Goal: Register for event/course

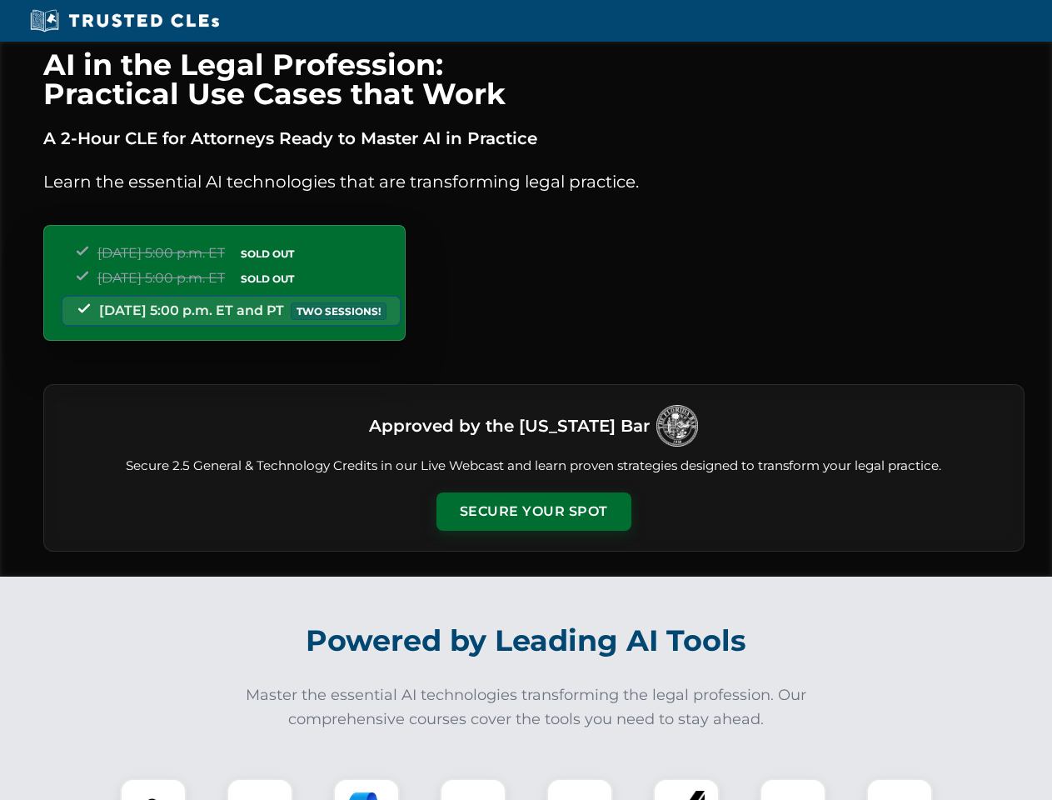
click at [533, 511] on button "Secure Your Spot" at bounding box center [533, 511] width 195 height 38
click at [153, 789] on img at bounding box center [153, 811] width 48 height 48
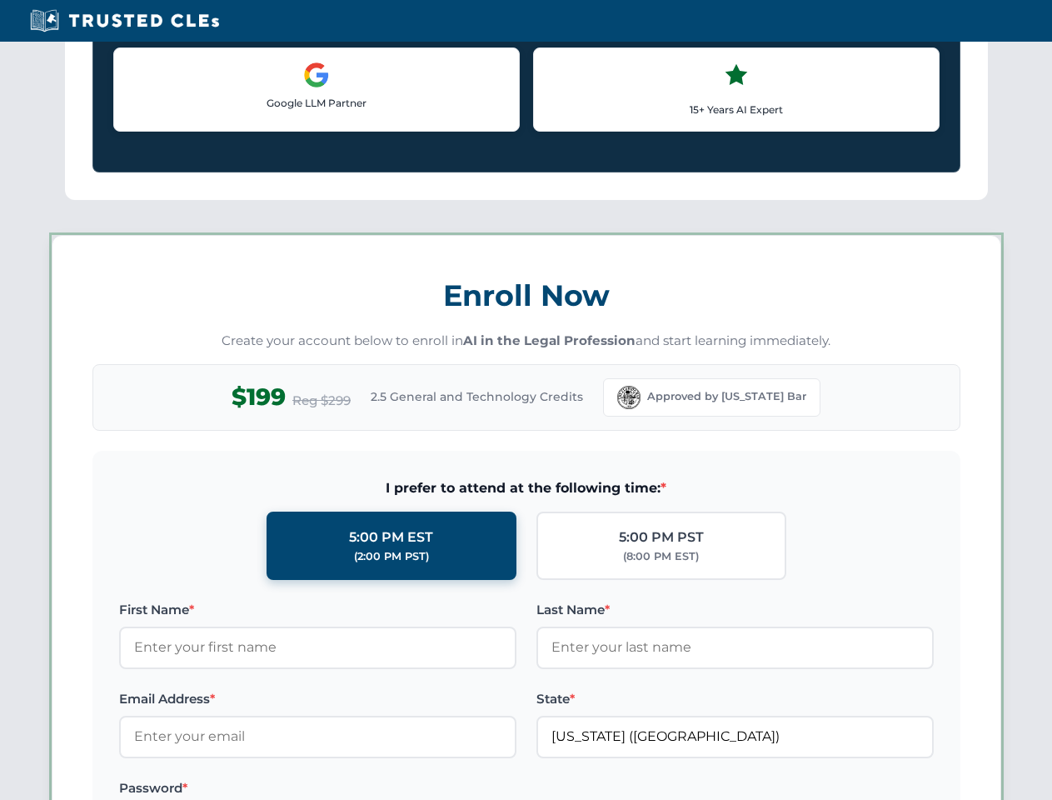
click at [366, 789] on label "Password *" at bounding box center [317, 788] width 397 height 20
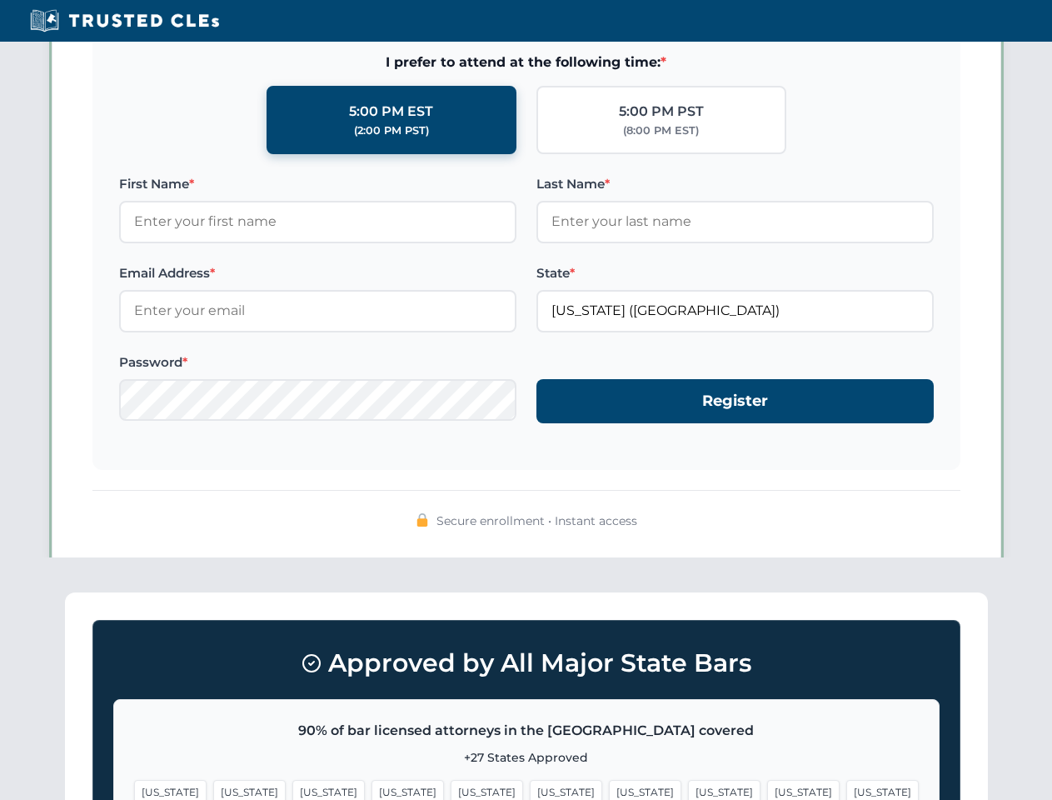
click at [767, 789] on span "[US_STATE]" at bounding box center [803, 792] width 72 height 24
